Goal: Use online tool/utility: Utilize a website feature to perform a specific function

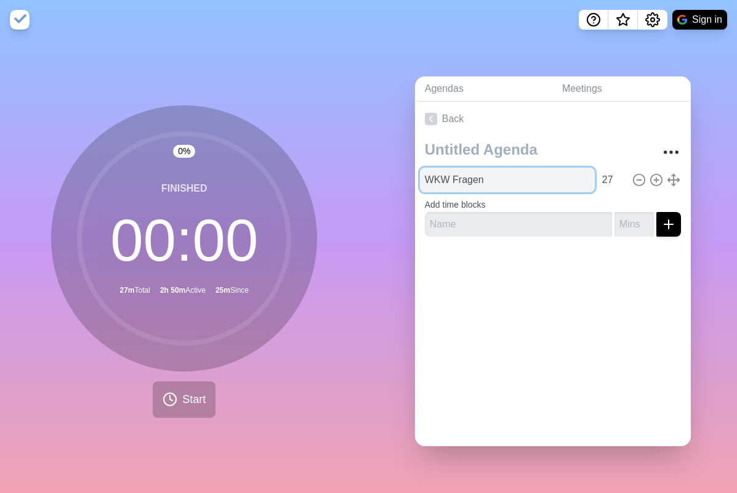
click at [446, 180] on input "WKW Fragen" at bounding box center [507, 179] width 175 height 25
type input "Ideen generieren"
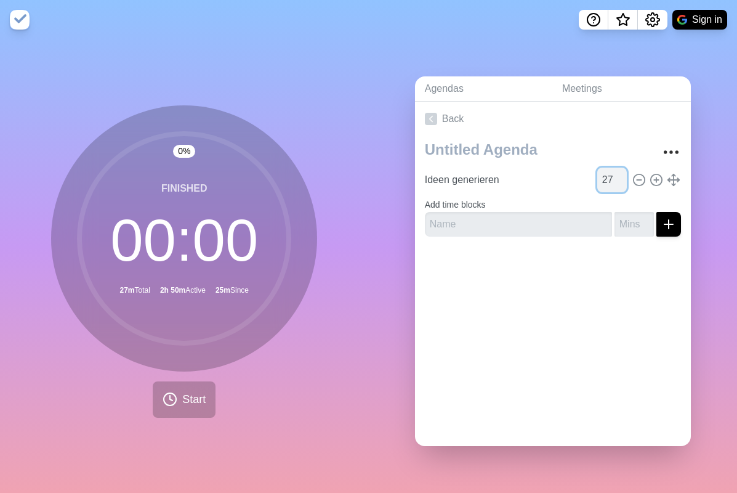
click at [607, 180] on input "27" at bounding box center [612, 179] width 30 height 25
type input "16"
click at [648, 84] on link "Meetings" at bounding box center [621, 88] width 139 height 25
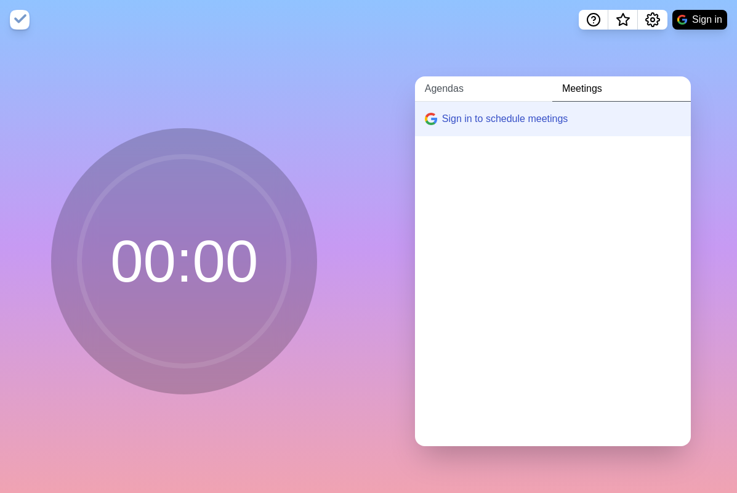
click at [454, 94] on link "Agendas" at bounding box center [483, 88] width 137 height 25
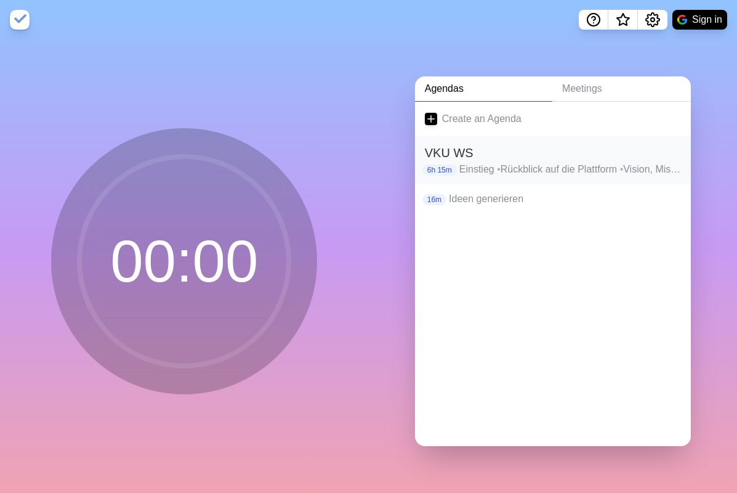
click at [500, 159] on h2 "VKU WS" at bounding box center [553, 152] width 256 height 18
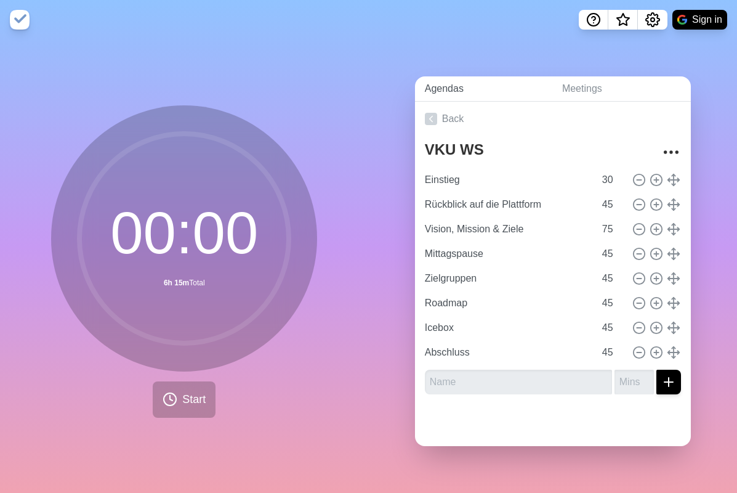
click at [443, 86] on link "Agendas" at bounding box center [483, 88] width 137 height 25
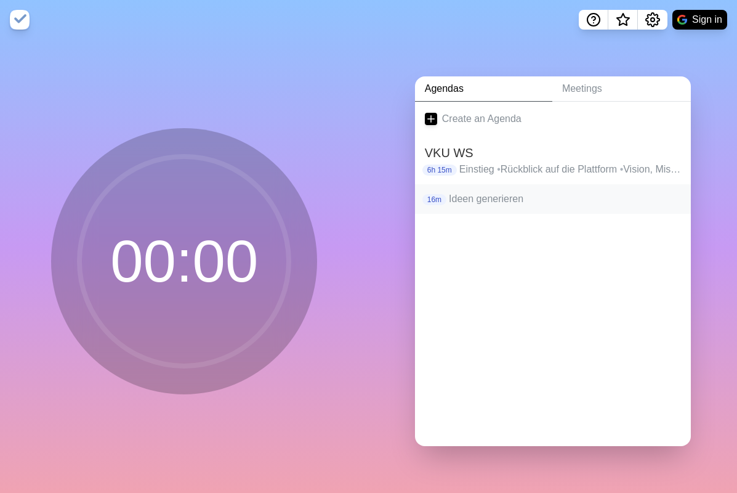
click at [495, 196] on p "Ideen generieren" at bounding box center [565, 198] width 232 height 15
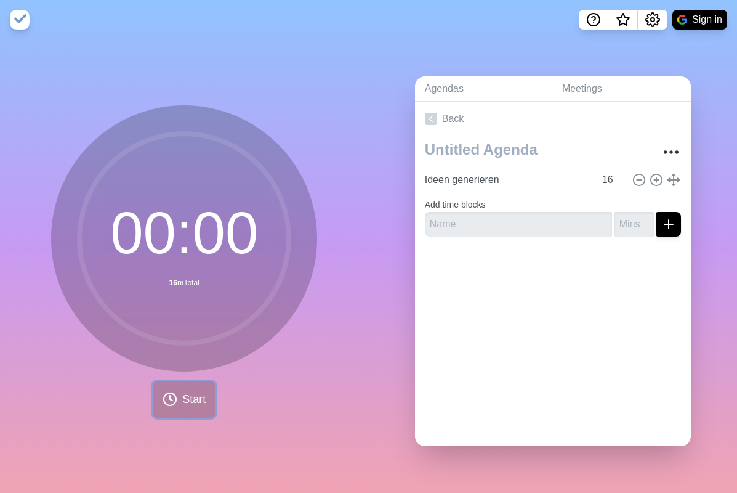
click at [182, 401] on span "Start" at bounding box center [193, 399] width 23 height 17
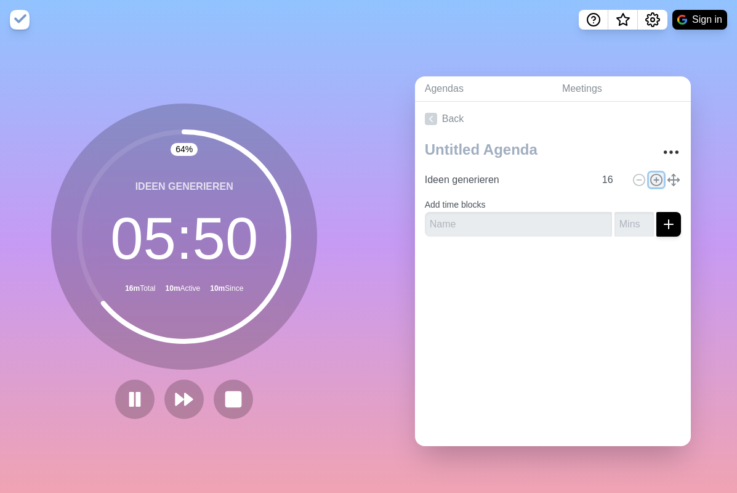
click at [658, 180] on line at bounding box center [656, 180] width 4 height 0
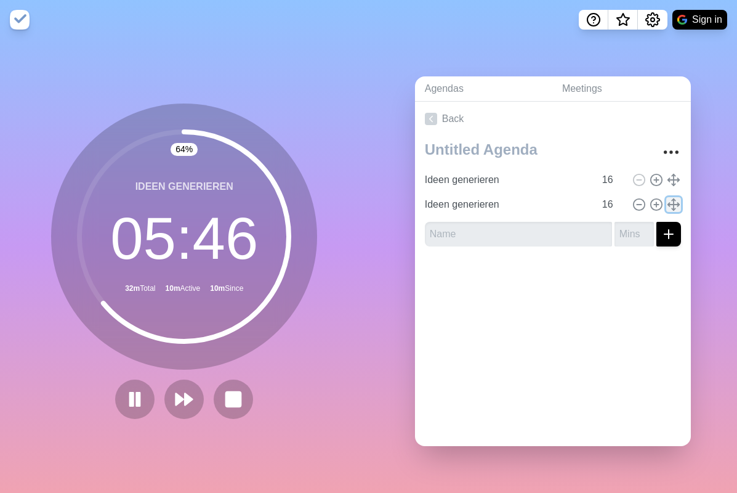
click at [675, 203] on icon at bounding box center [674, 205] width 14 height 14
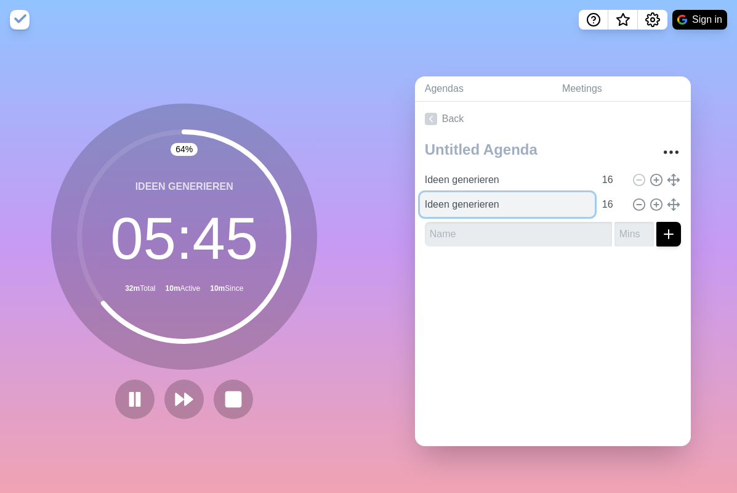
click at [560, 204] on input "Ideen generieren" at bounding box center [507, 204] width 175 height 25
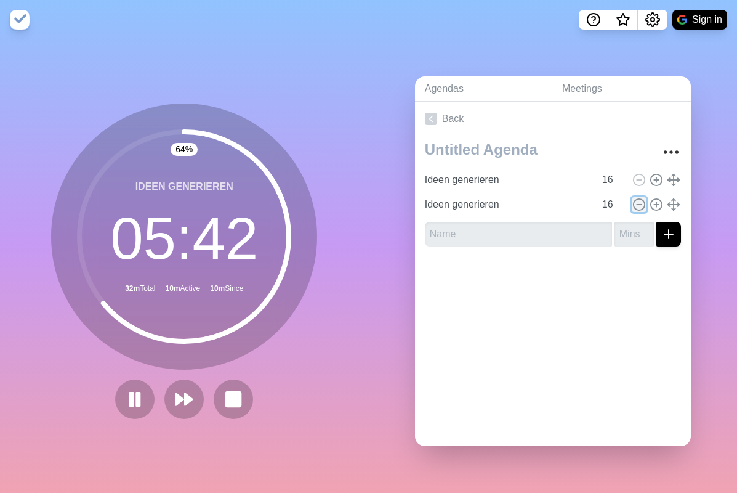
click at [639, 206] on icon at bounding box center [639, 205] width 14 height 14
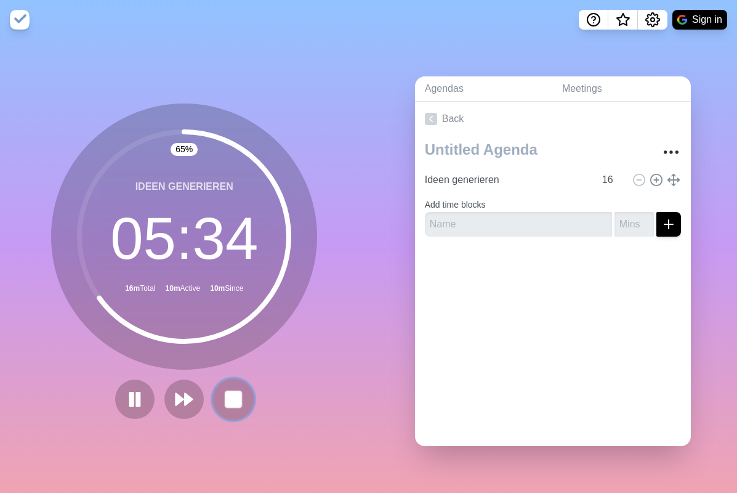
click at [238, 401] on rect at bounding box center [233, 398] width 15 height 15
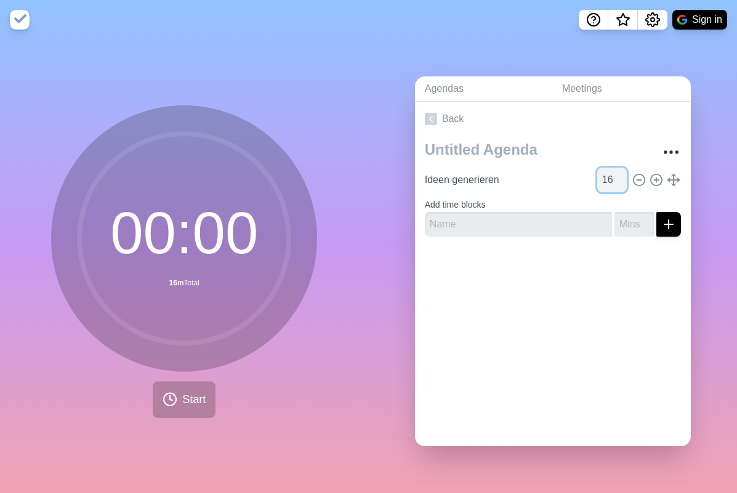
click at [608, 177] on input "16" at bounding box center [612, 179] width 30 height 25
click at [428, 294] on div at bounding box center [553, 270] width 276 height 49
click at [167, 392] on icon at bounding box center [170, 399] width 15 height 15
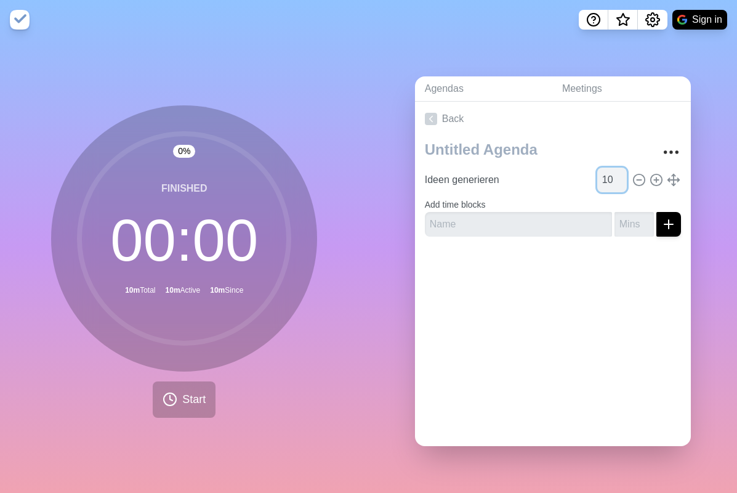
click at [601, 179] on input "10" at bounding box center [612, 179] width 30 height 25
click at [606, 180] on input "10" at bounding box center [612, 179] width 30 height 25
type input "53"
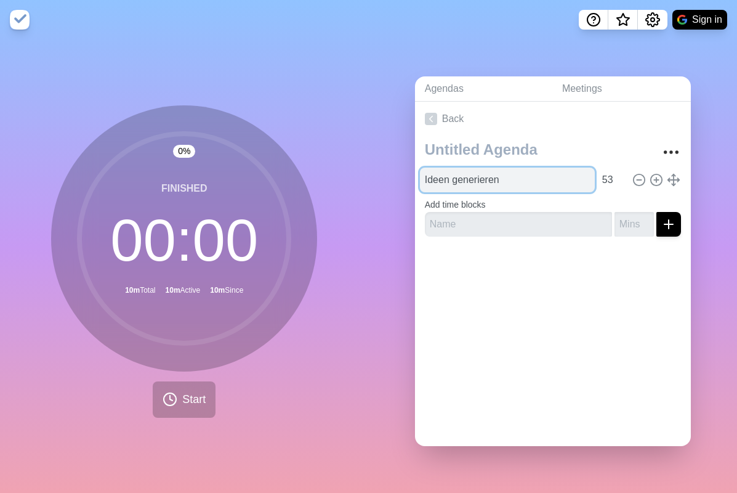
click at [525, 181] on input "Ideen generieren" at bounding box center [507, 179] width 175 height 25
click at [470, 182] on input "Ideen generieren" at bounding box center [507, 179] width 175 height 25
type input "Ideen clustern"
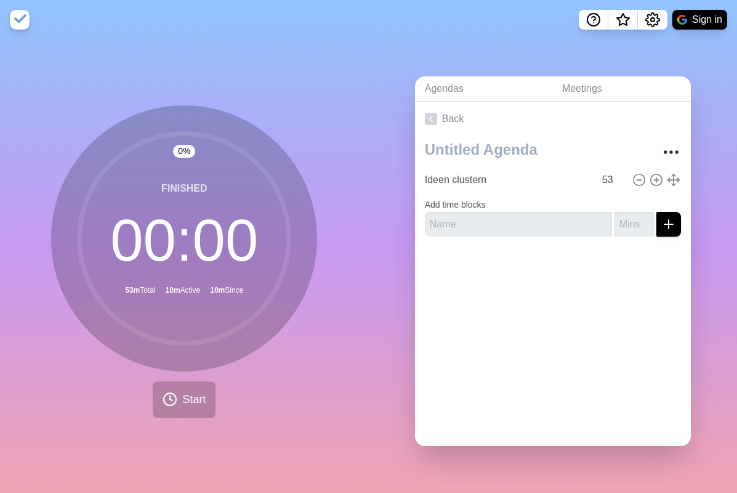
click at [361, 326] on div "0 % Finished 00 : 00 53m Total 10m Active 10m Since Start" at bounding box center [184, 265] width 369 height 453
click at [194, 392] on span "Start" at bounding box center [193, 399] width 23 height 17
